Goal: Task Accomplishment & Management: Manage account settings

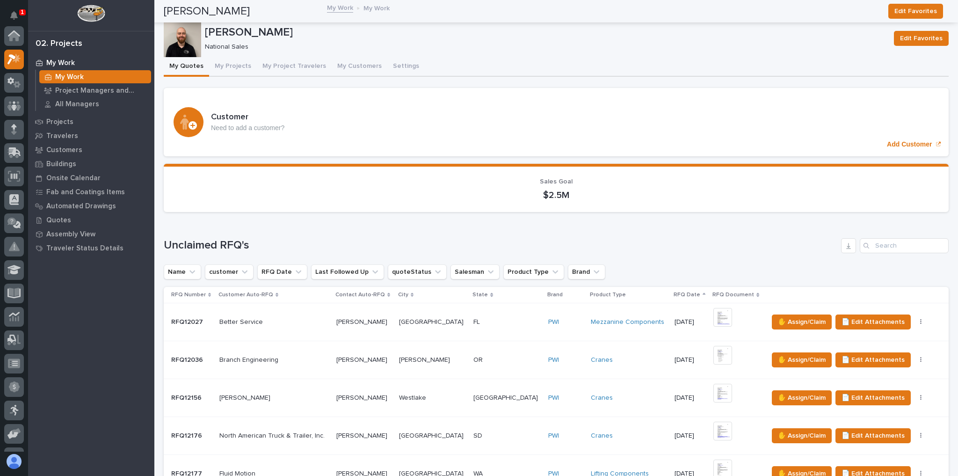
scroll to position [23, 0]
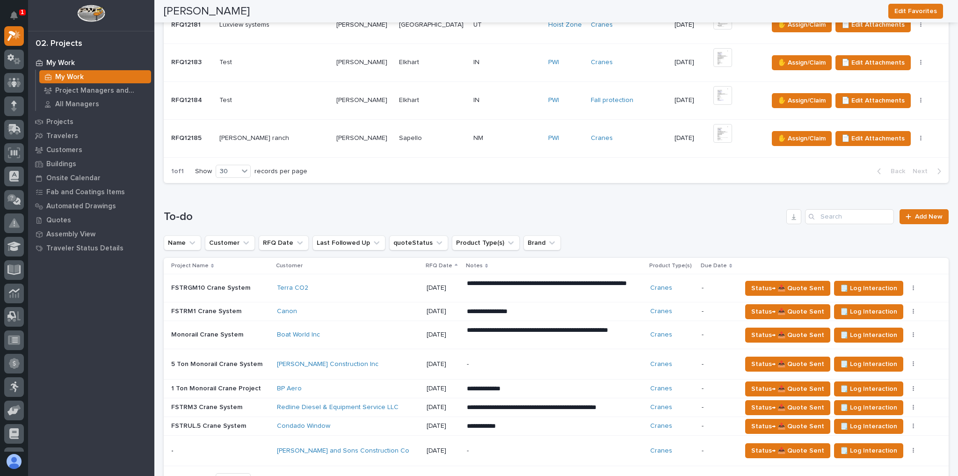
drag, startPoint x: 0, startPoint y: 0, endPoint x: 397, endPoint y: 328, distance: 514.8
click at [397, 331] on div "Boat World Inc" at bounding box center [348, 335] width 142 height 8
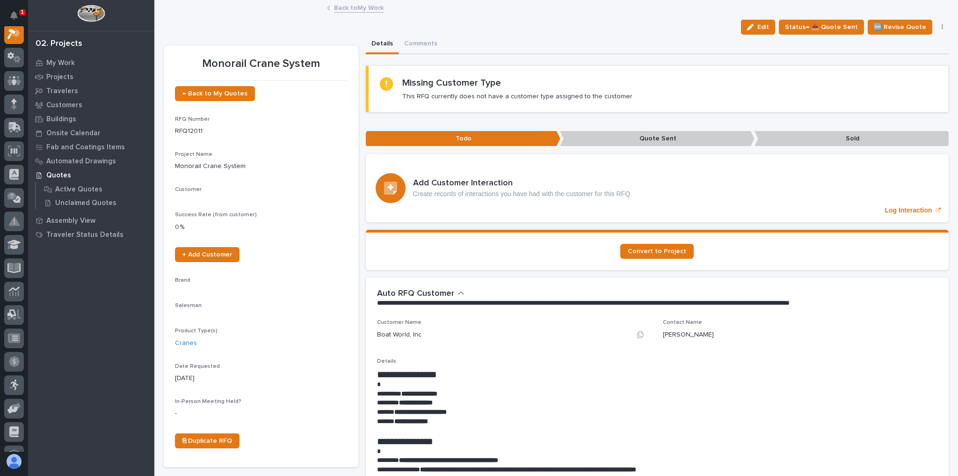
scroll to position [23, 0]
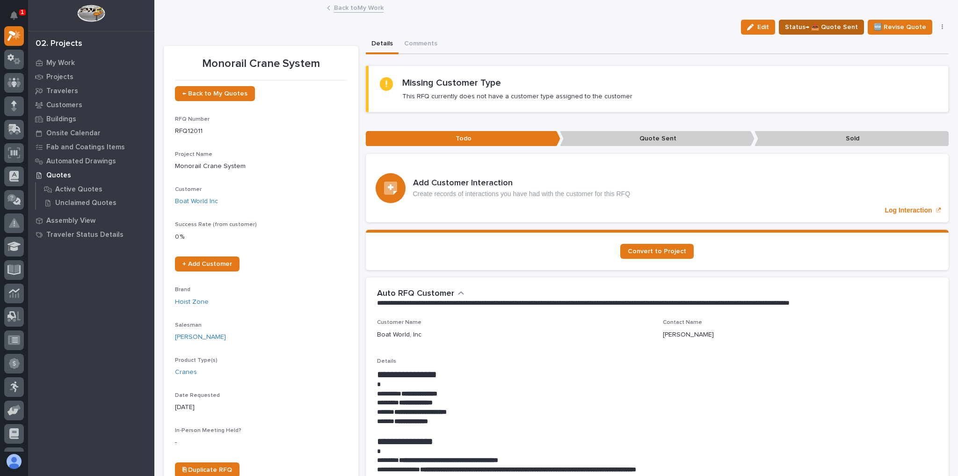
click at [831, 26] on span "Status→ 📤 Quote Sent" at bounding box center [821, 27] width 73 height 11
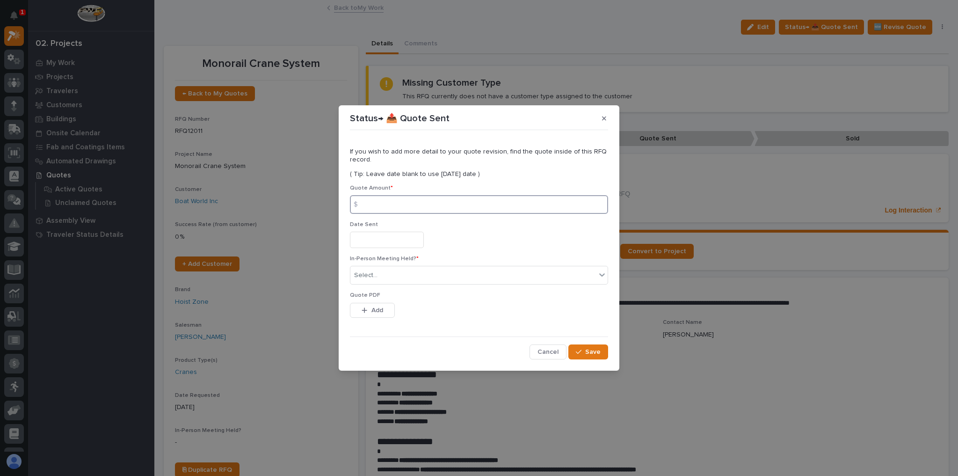
click at [427, 202] on input at bounding box center [479, 204] width 258 height 19
type input "50579"
click at [396, 269] on div "Select..." at bounding box center [472, 274] width 245 height 15
click at [367, 311] on div "No" at bounding box center [478, 309] width 257 height 16
click at [369, 313] on button "Add" at bounding box center [372, 310] width 45 height 15
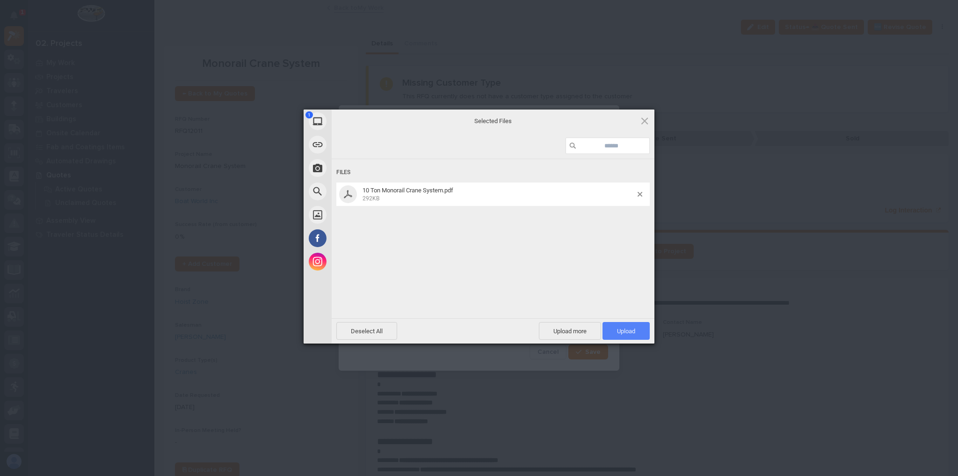
click at [622, 332] on span "Upload 1" at bounding box center [626, 330] width 18 height 7
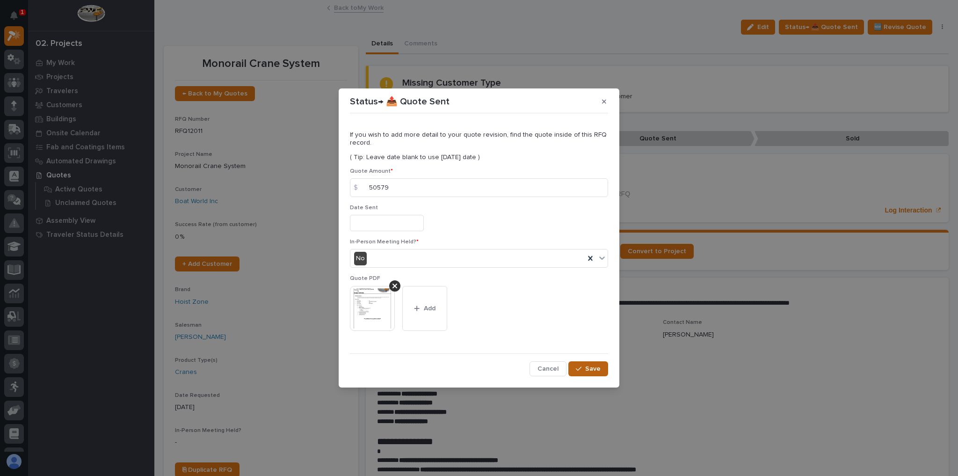
click at [595, 362] on button "Save" at bounding box center [588, 368] width 40 height 15
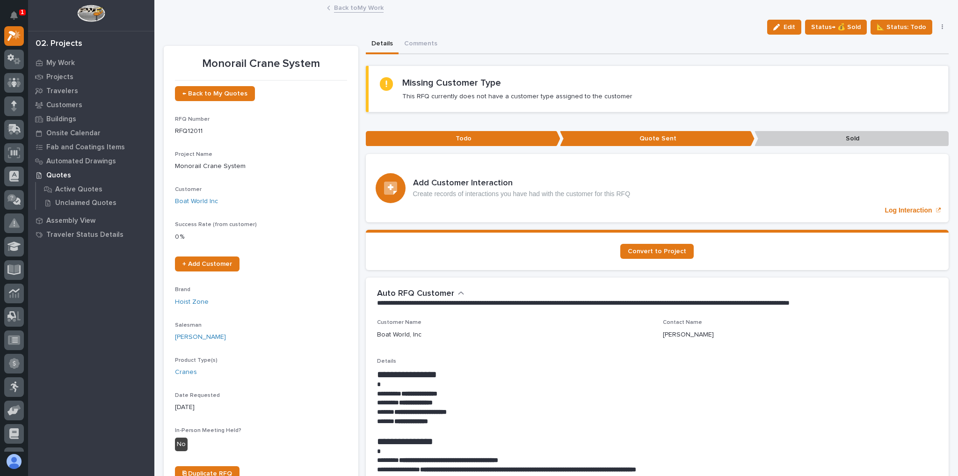
click at [369, 11] on link "Back to My Work" at bounding box center [359, 7] width 50 height 11
